Goal: Transaction & Acquisition: Purchase product/service

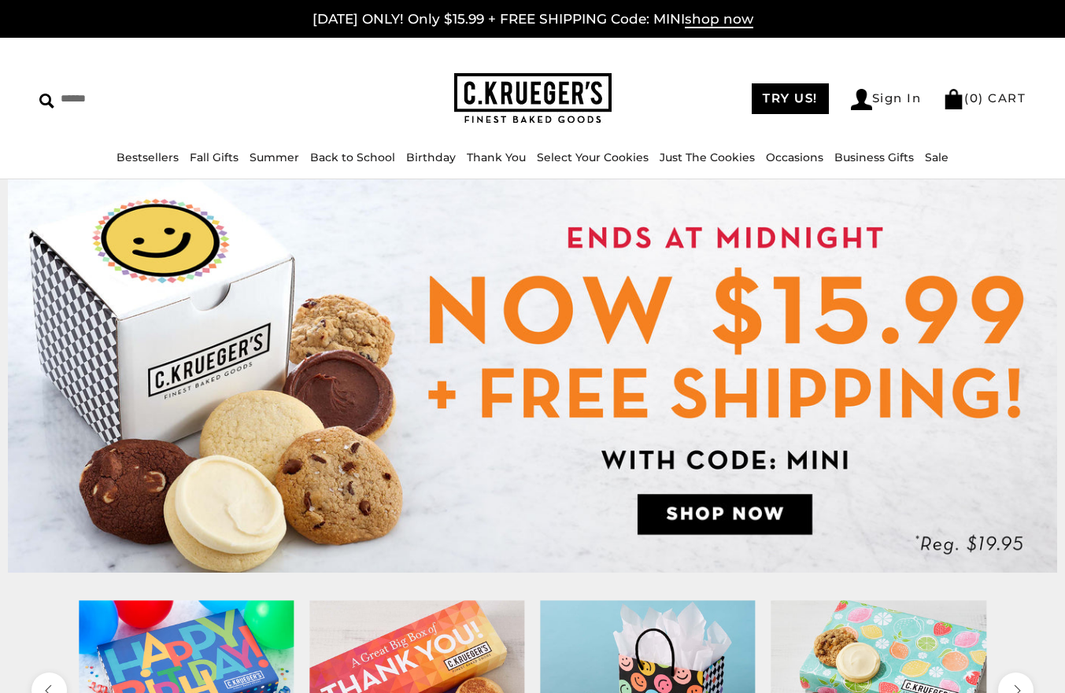
click at [730, 515] on img at bounding box center [532, 376] width 1049 height 394
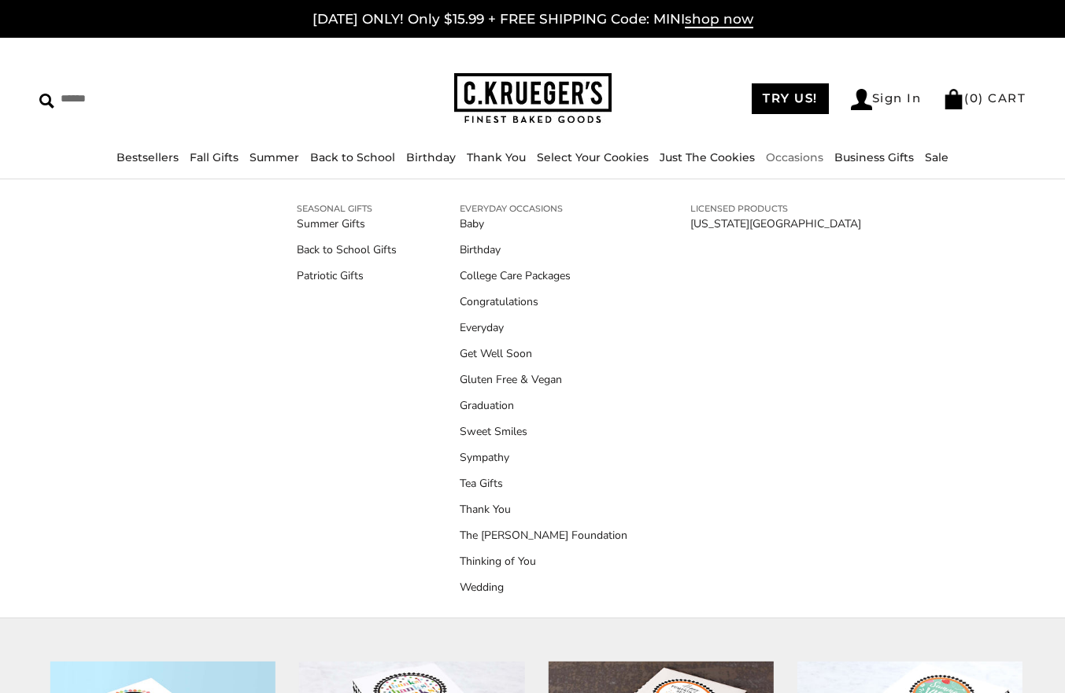
click at [790, 158] on link "Occasions" at bounding box center [794, 157] width 57 height 14
click at [500, 305] on link "Congratulations" at bounding box center [544, 302] width 168 height 17
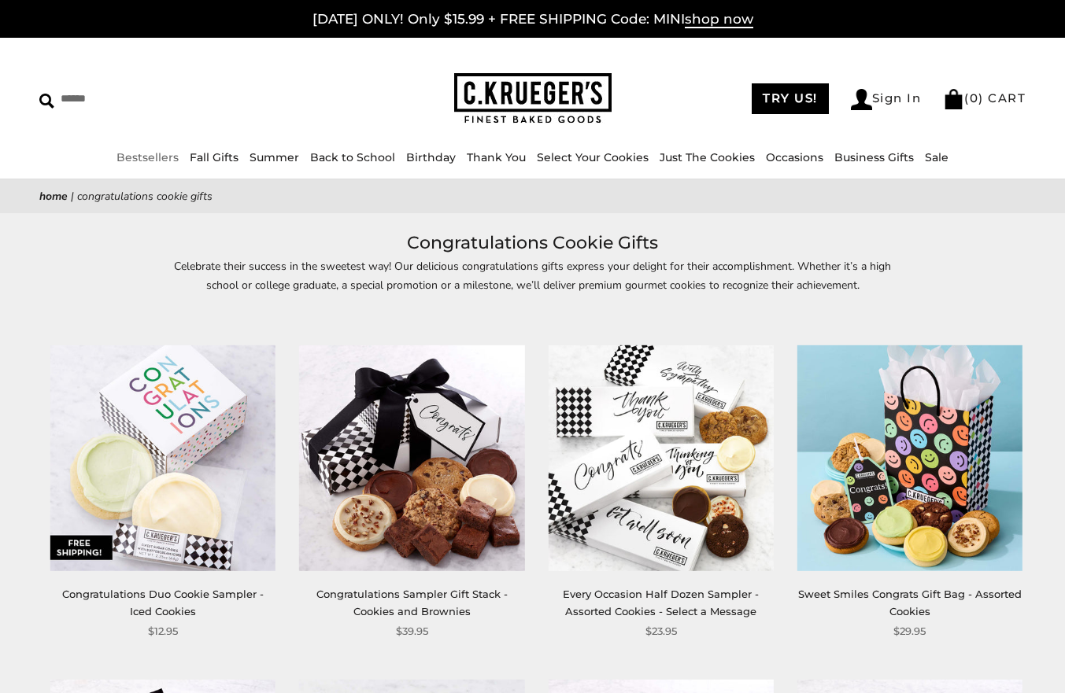
click at [135, 157] on link "Bestsellers" at bounding box center [147, 157] width 62 height 14
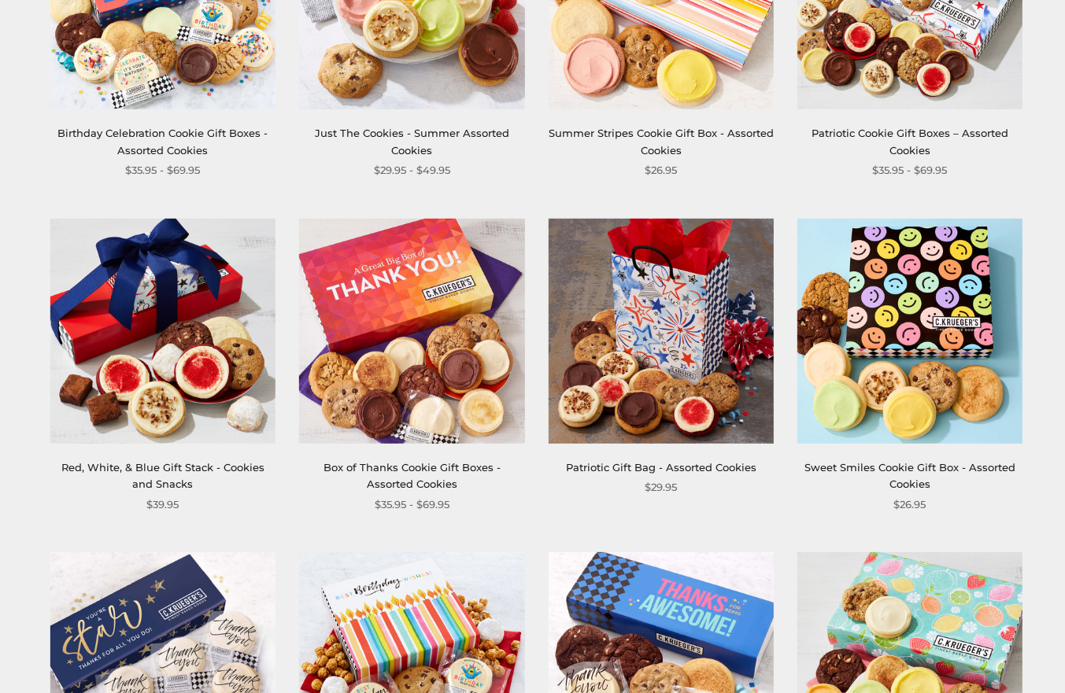
scroll to position [472, 0]
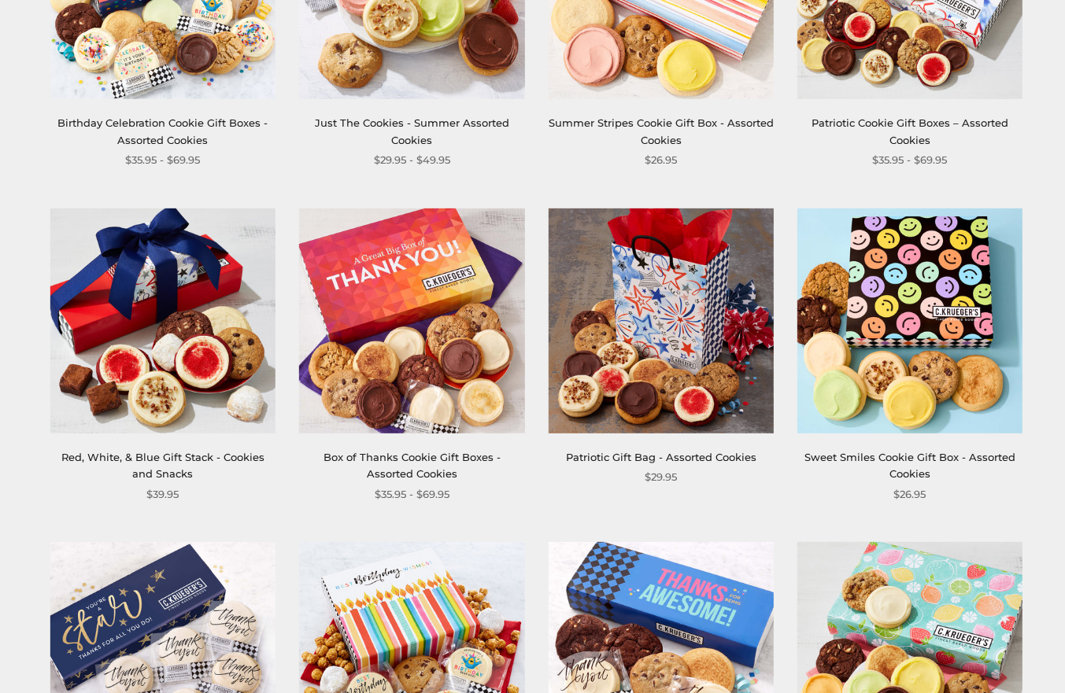
click at [893, 317] on img at bounding box center [909, 320] width 225 height 225
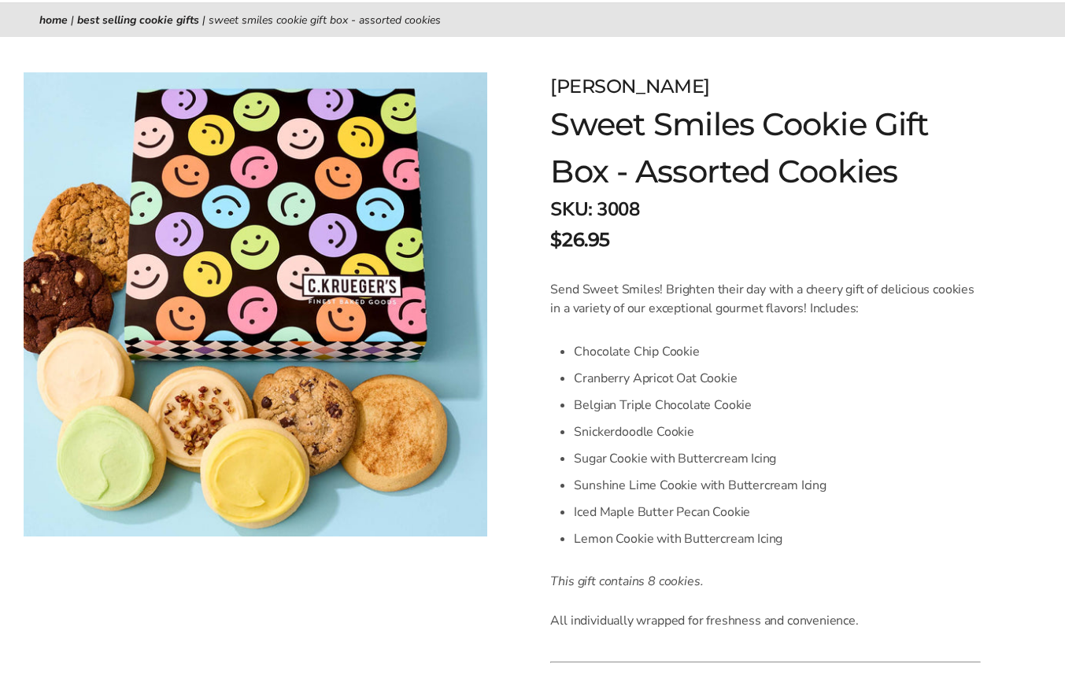
scroll to position [157, 0]
